Goal: Communication & Community: Answer question/provide support

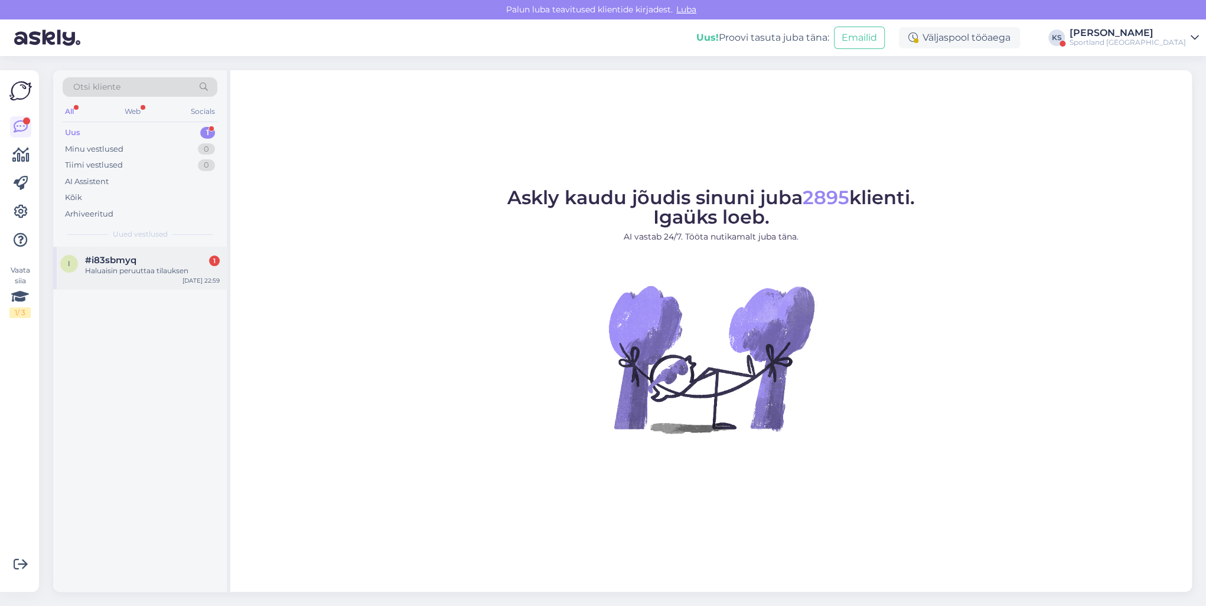
click at [164, 260] on div "#i83sbmyq 1" at bounding box center [152, 260] width 135 height 11
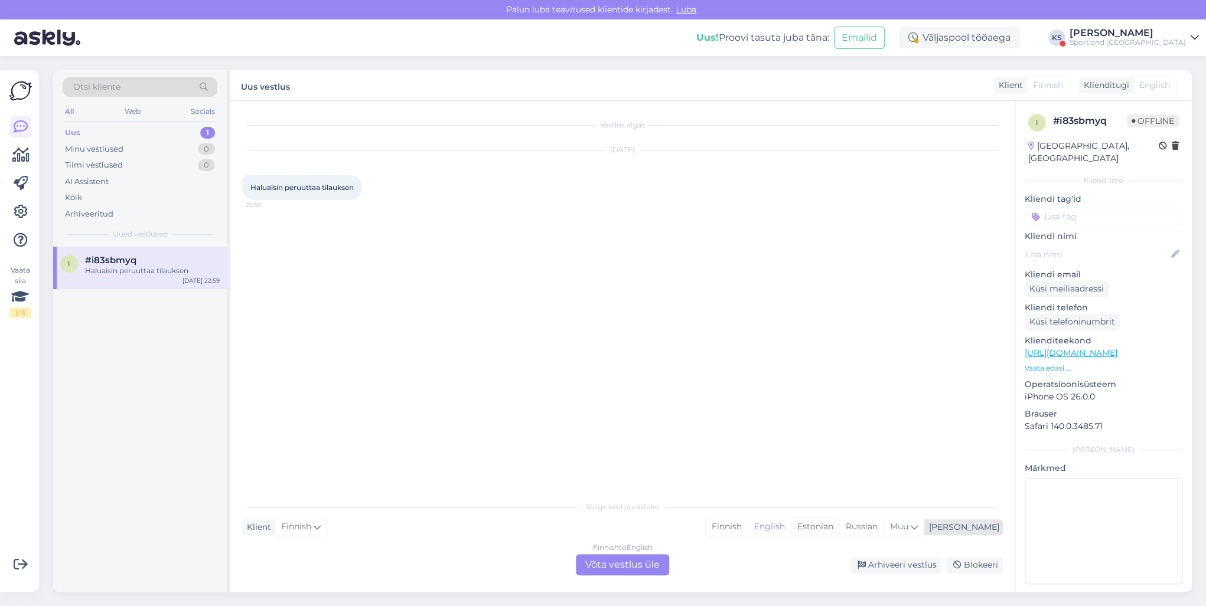
click at [839, 523] on div "Estonian" at bounding box center [815, 527] width 48 height 18
click at [623, 561] on div "Finnish to Estonian Võta vestlus üle" at bounding box center [622, 564] width 93 height 21
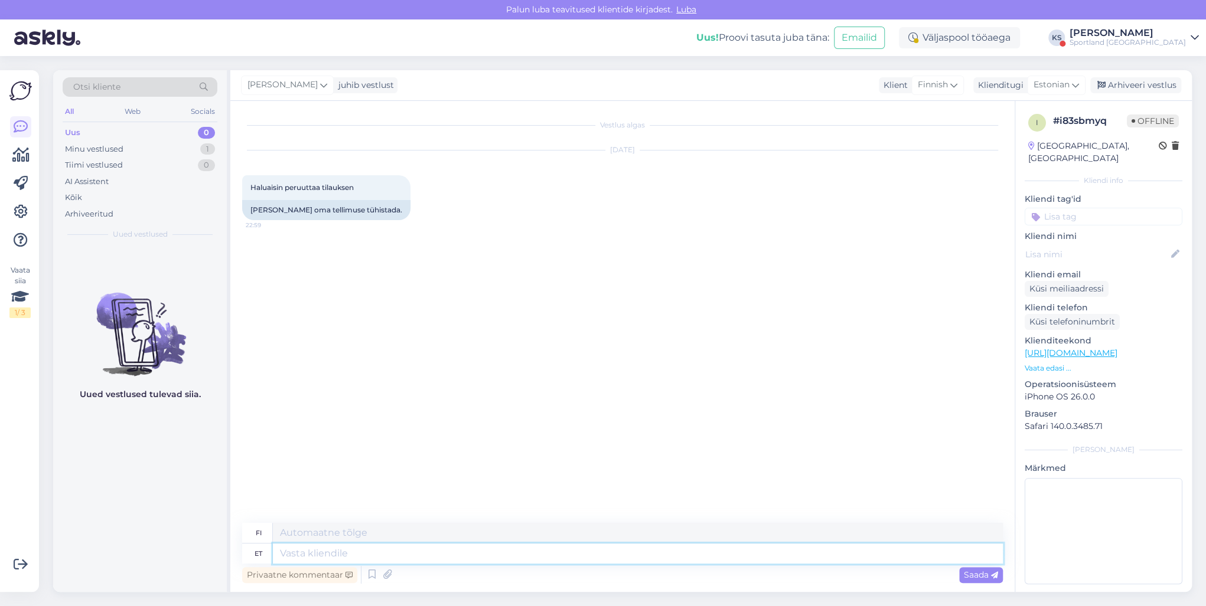
click at [623, 561] on textarea at bounding box center [638, 554] width 730 height 20
type textarea "Tere! O"
type textarea "Hei!"
type textarea "Tere! [PERSON_NAME] K"
type textarea "Hei! [GEOGRAPHIC_DATA]"
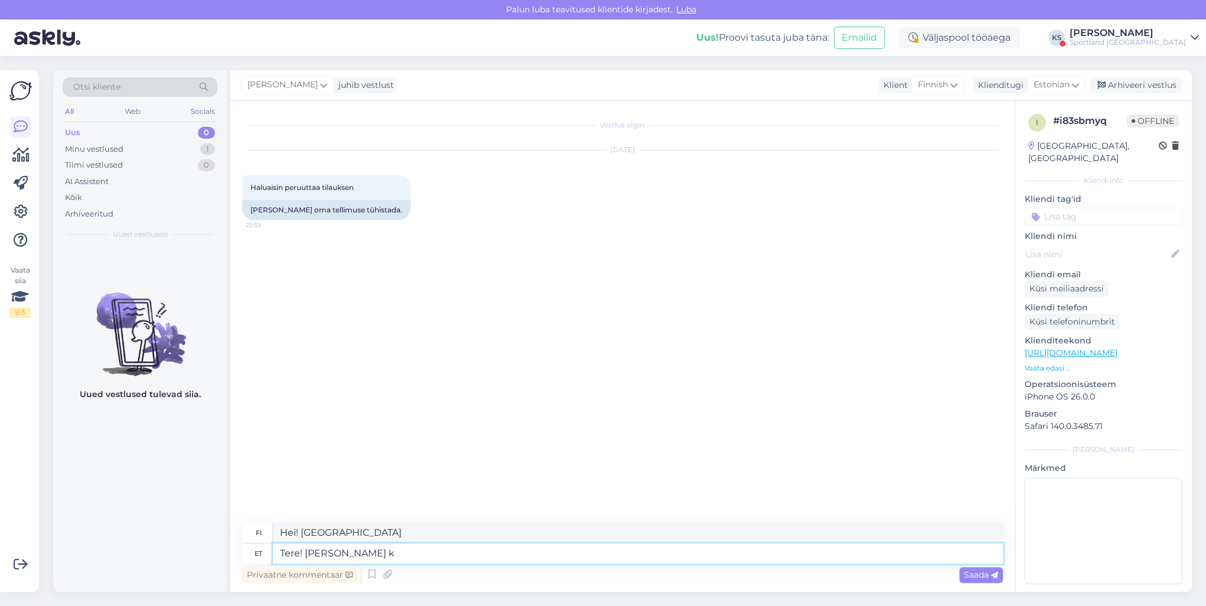
type textarea "Tere! [PERSON_NAME] kl"
type textarea "Hei! [PERSON_NAME]"
type textarea "Tere! [PERSON_NAME] klienditeenindusest"
type textarea "Hei! [PERSON_NAME]."
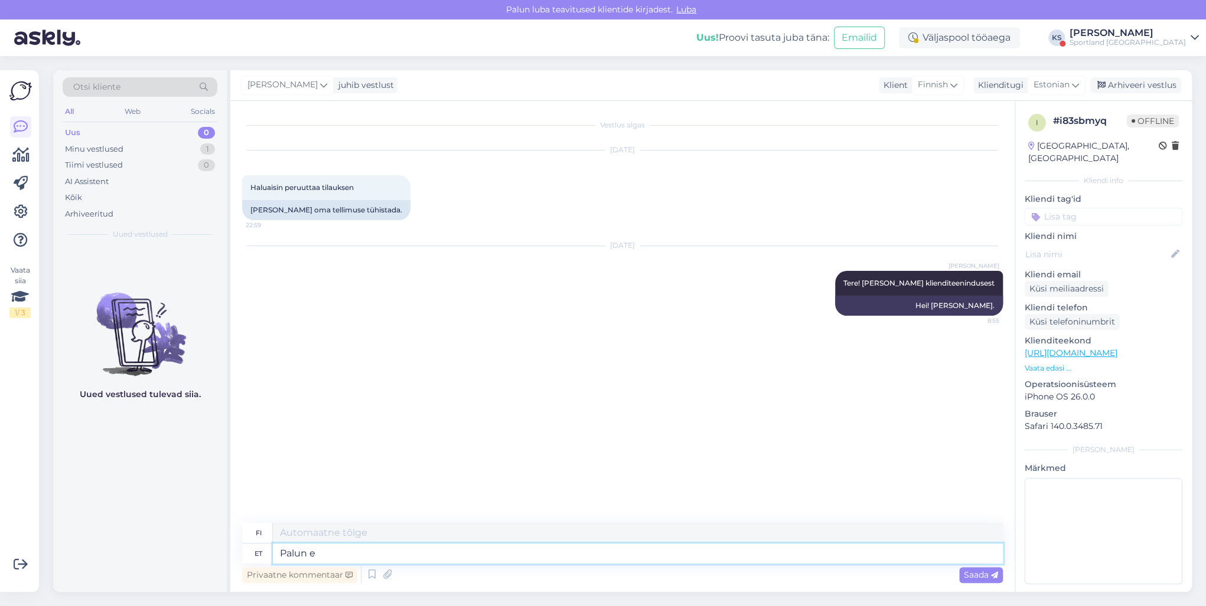
type textarea "[PERSON_NAME]"
type textarea "Ole hyvä"
type textarea "Palun edastage m"
type textarea "Lähetäthän eteenpäin"
type textarea "Palun edastage meile o"
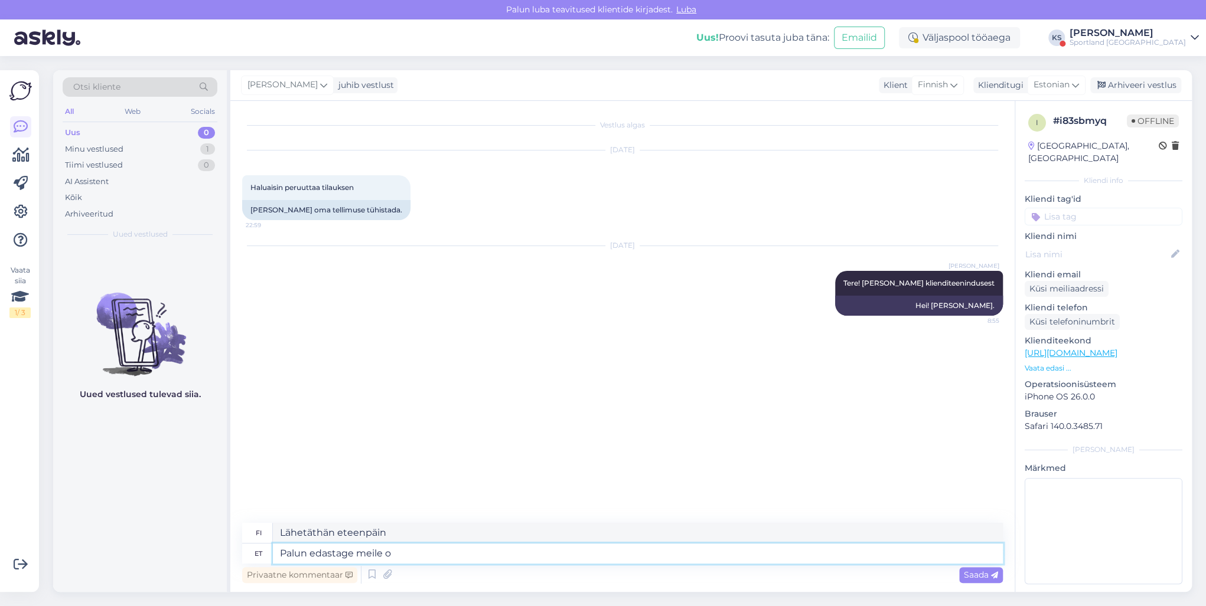
type textarea "Lähetä meille"
type textarea "Palun edastage [PERSON_NAME] tell"
type textarea "Lähetä meille omasi"
type textarea "Palun edastage [PERSON_NAME] tellimuse m"
type textarea "Lähetä meille tilauksesi."
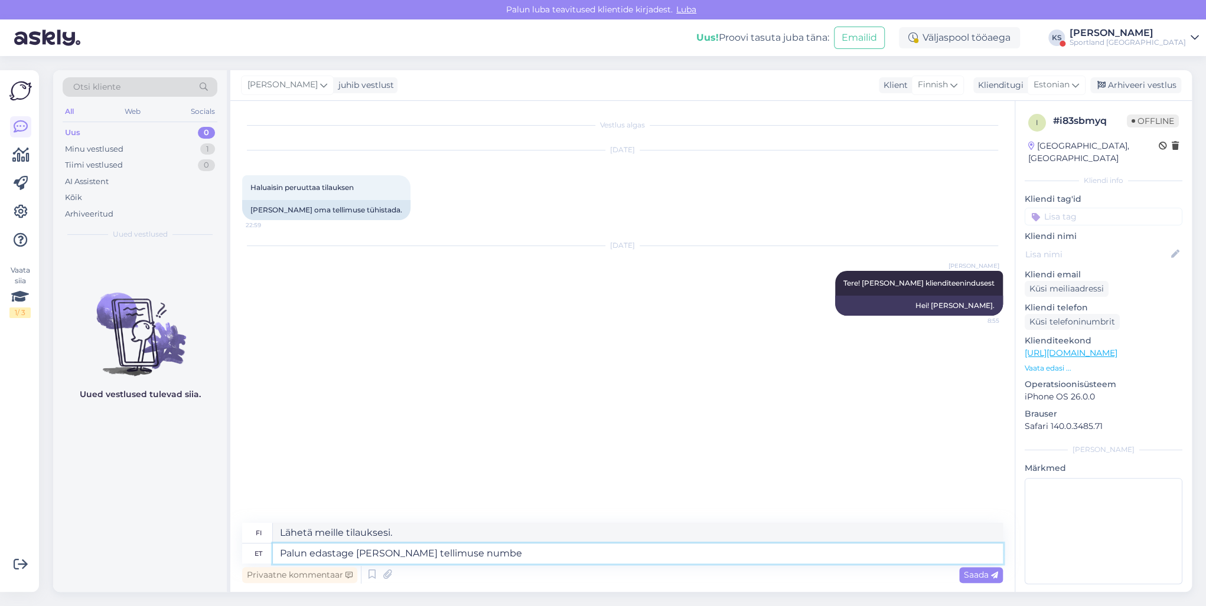
type textarea "Palun edastage [PERSON_NAME] tellimuse number"
type textarea "[PERSON_NAME] tilausnumerosi."
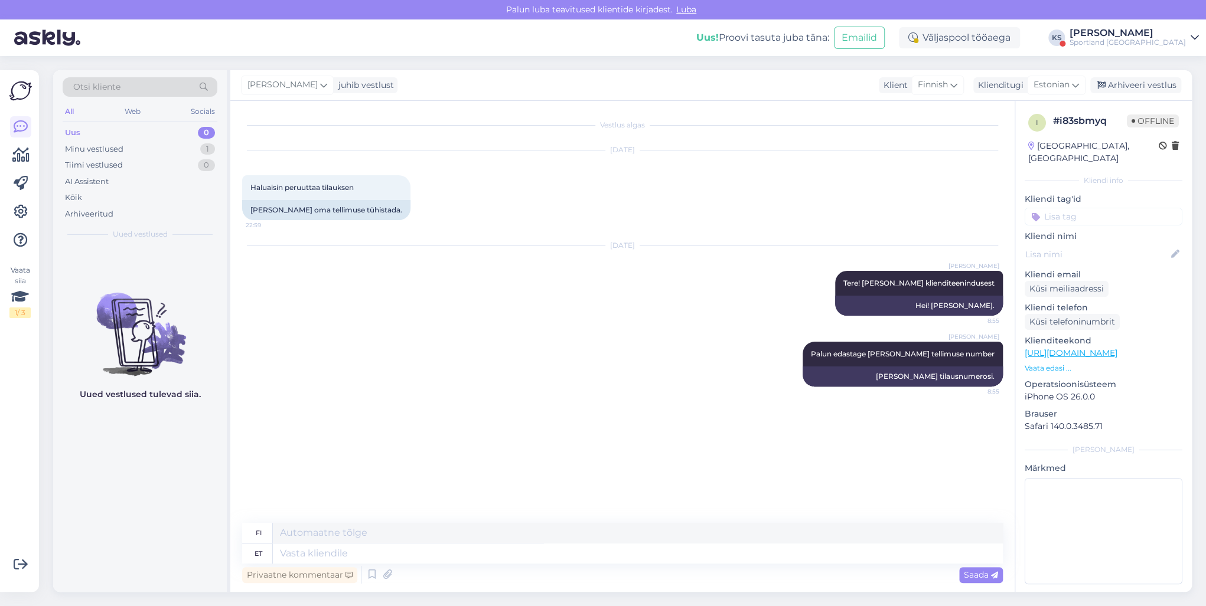
click at [1078, 208] on input at bounding box center [1103, 217] width 158 height 18
type input "tühis"
click at [1124, 244] on span "Tellimuse tühistamine" at bounding box center [1104, 247] width 78 height 7
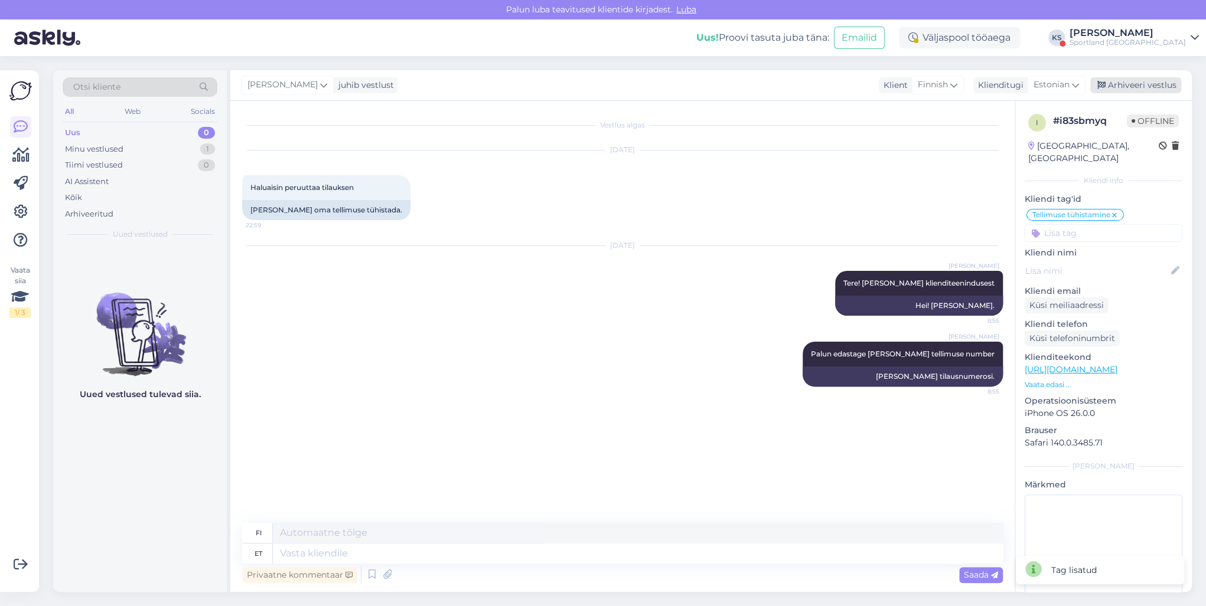
click at [1140, 87] on div "Arhiveeri vestlus" at bounding box center [1135, 85] width 91 height 16
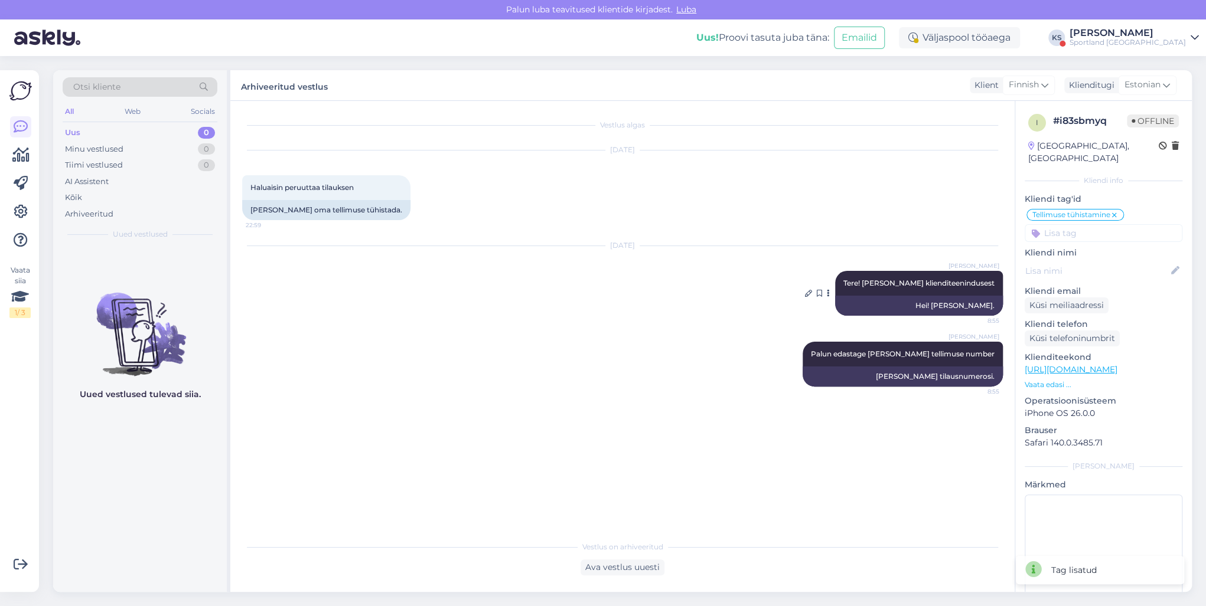
click at [971, 280] on span "Tere! [PERSON_NAME] klienditeenindusest" at bounding box center [918, 283] width 151 height 9
copy div "Tere! [PERSON_NAME] klienditeenindusest 8:55"
click at [1157, 32] on div "[PERSON_NAME]" at bounding box center [1127, 32] width 116 height 9
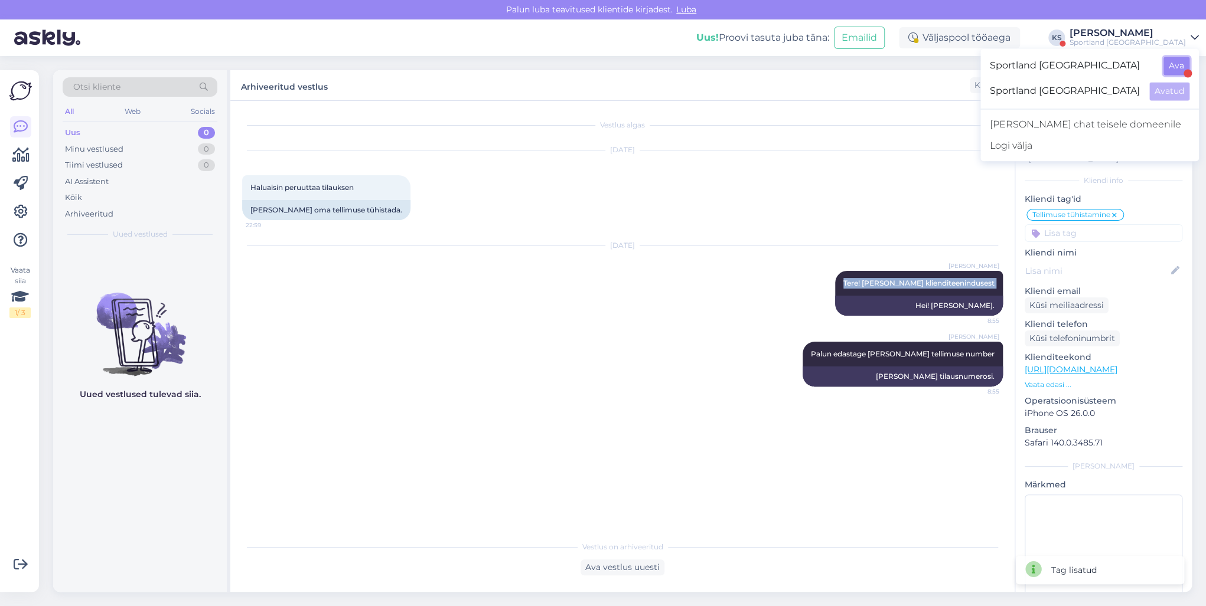
click at [1171, 60] on button "Ava" at bounding box center [1176, 66] width 26 height 18
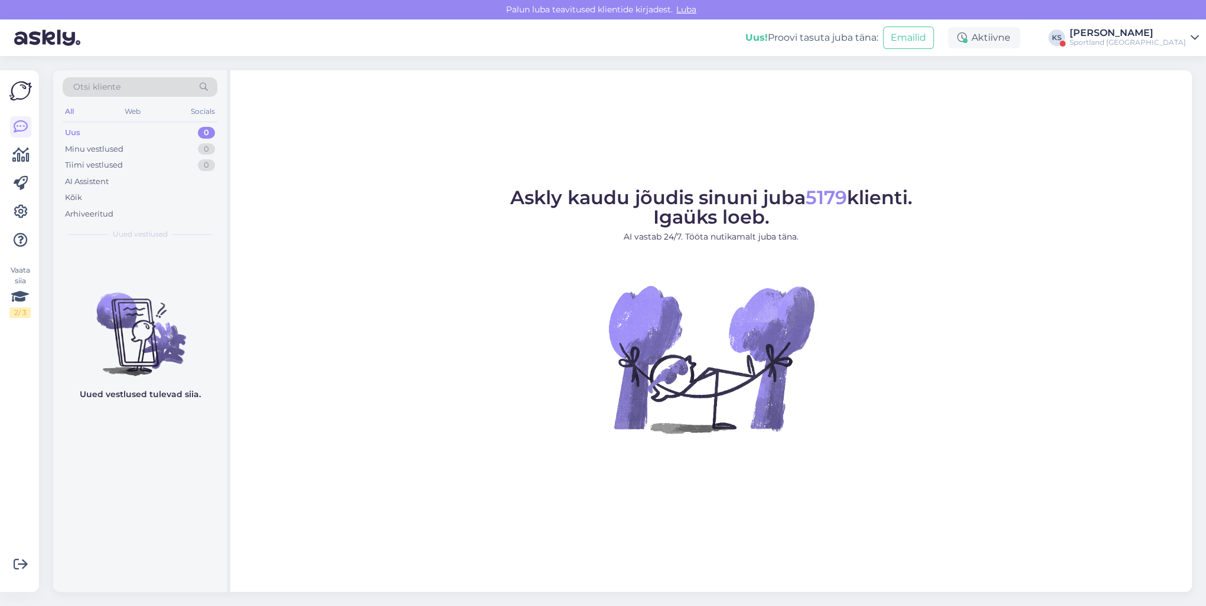
drag, startPoint x: 1171, startPoint y: 38, endPoint x: 1176, endPoint y: 43, distance: 6.7
click at [1171, 38] on div "Sportland [GEOGRAPHIC_DATA]" at bounding box center [1127, 42] width 116 height 9
click at [1178, 87] on button "Ava" at bounding box center [1176, 91] width 26 height 18
click at [1164, 40] on div "Sportland [GEOGRAPHIC_DATA]" at bounding box center [1127, 42] width 116 height 9
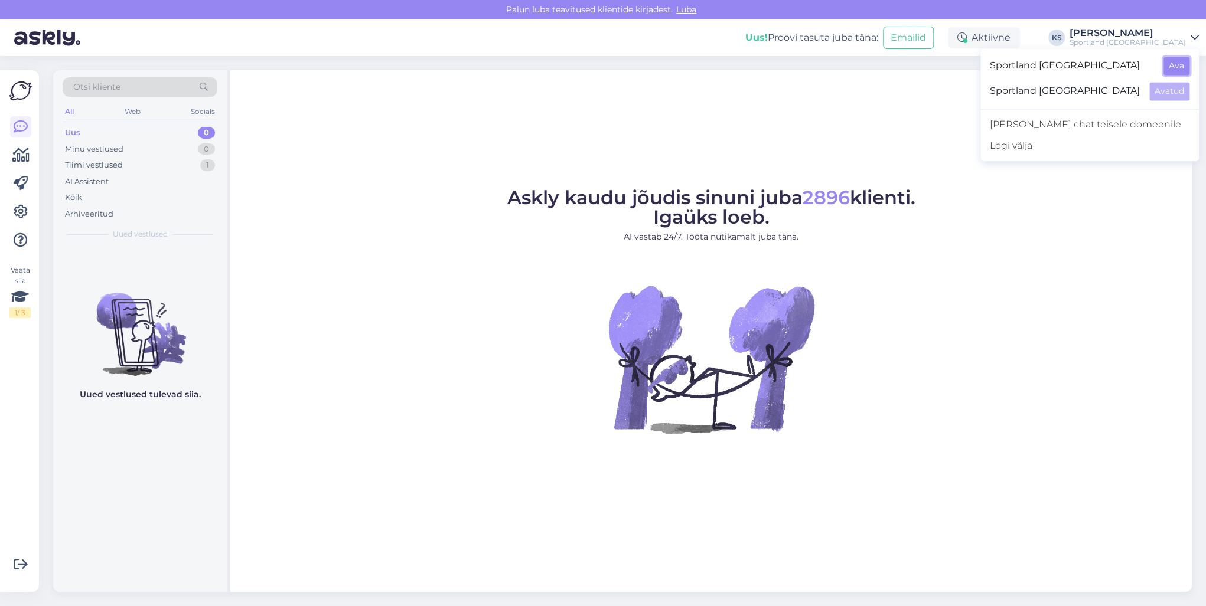
click at [1180, 62] on button "Ava" at bounding box center [1176, 66] width 26 height 18
